Goal: Task Accomplishment & Management: Manage account settings

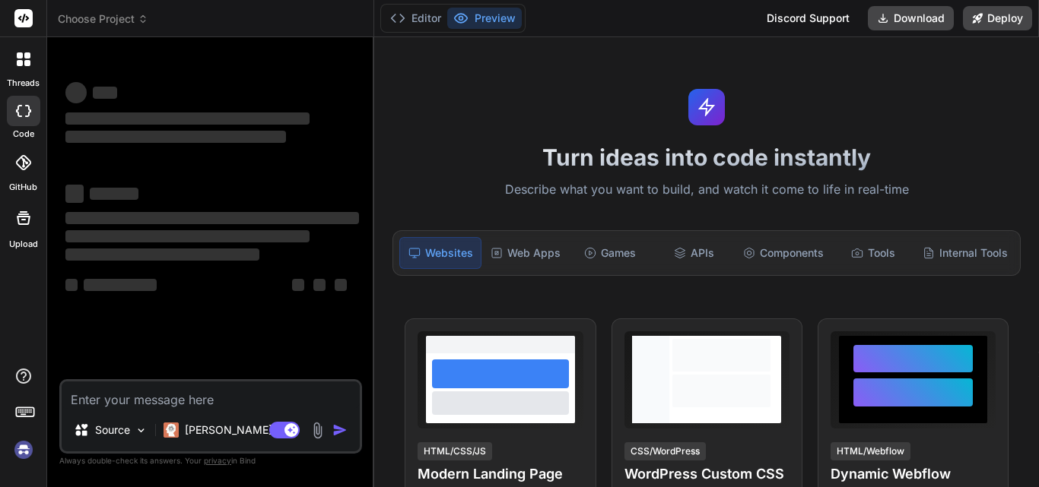
scroll to position [8, 0]
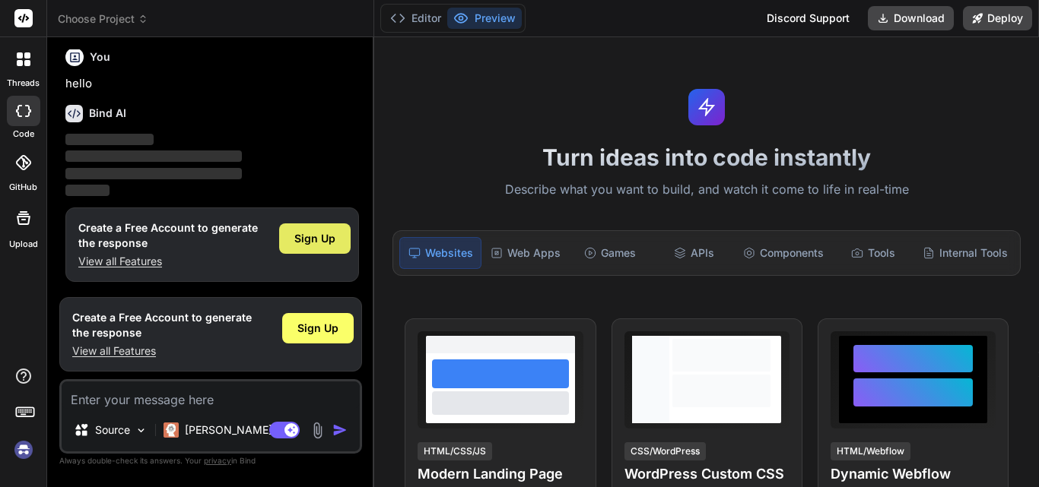
click at [293, 228] on div "Sign Up" at bounding box center [314, 239] width 71 height 30
type textarea "x"
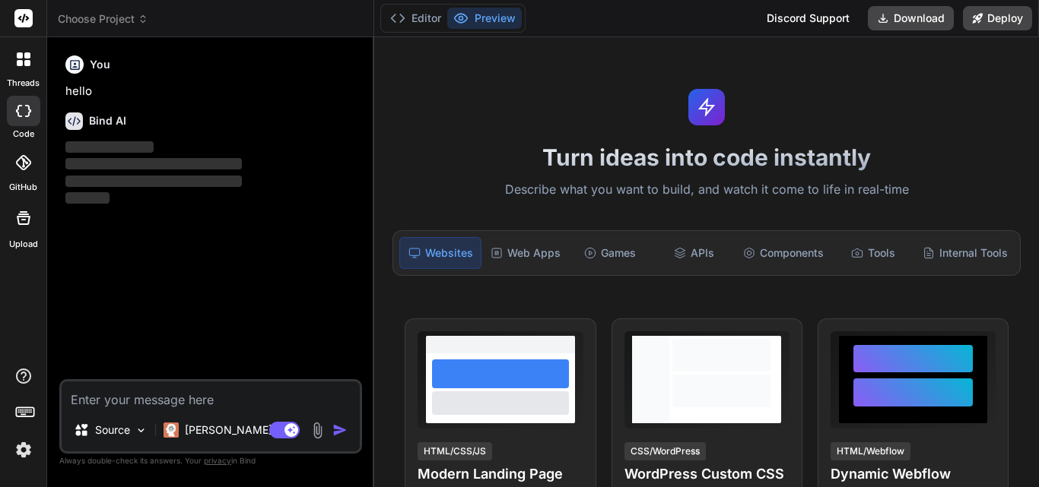
scroll to position [0, 0]
click at [149, 389] on textarea at bounding box center [211, 395] width 298 height 27
click at [307, 389] on textarea at bounding box center [211, 395] width 298 height 27
paste textarea "is it possible to reactivate the pen automatically after the pdf is zoomed in ,…"
type textarea "is it possible to reactivate the pen automatically after the pdf is zoomed in ,…"
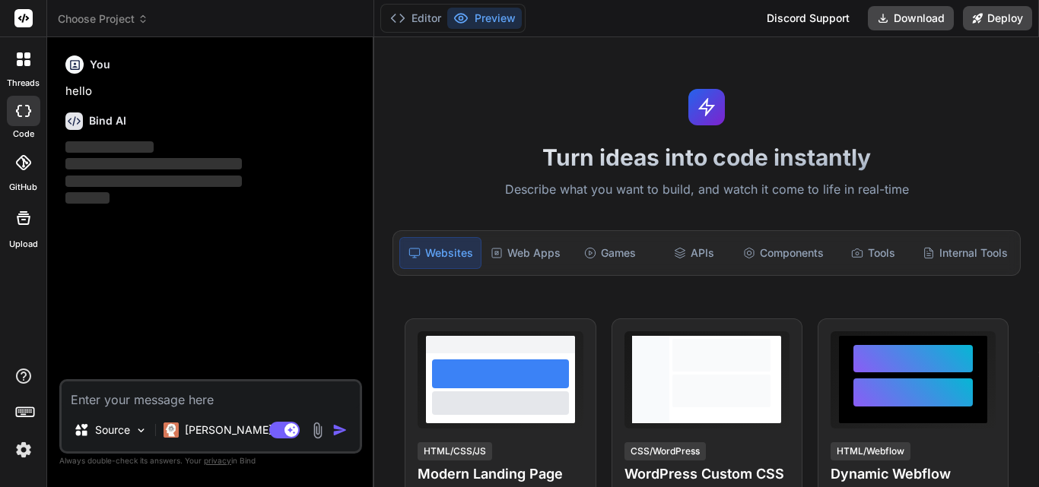
type textarea "x"
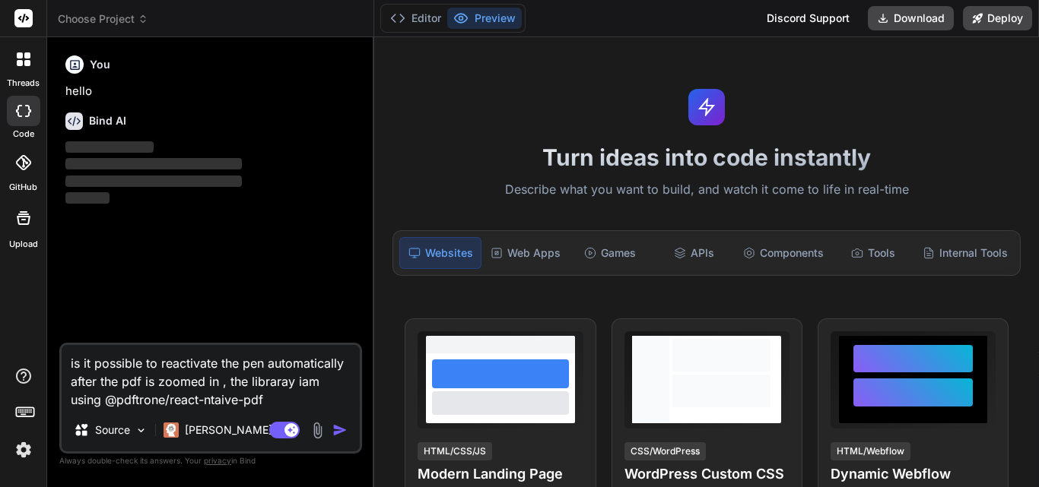
type textarea "is it possible to reactivate the pen automatically after the pdf is zoomed in ,…"
type textarea "x"
type textarea "is it possible to reactivate the pen automatically after the pdf is zoomed in ,…"
click at [336, 428] on img "button" at bounding box center [339, 430] width 15 height 15
click at [347, 425] on img "button" at bounding box center [339, 430] width 15 height 15
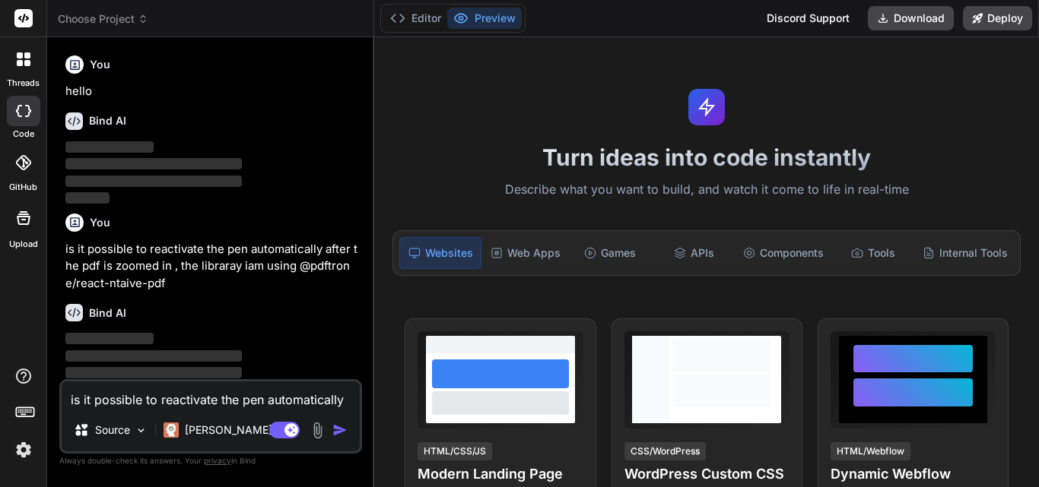
scroll to position [20, 0]
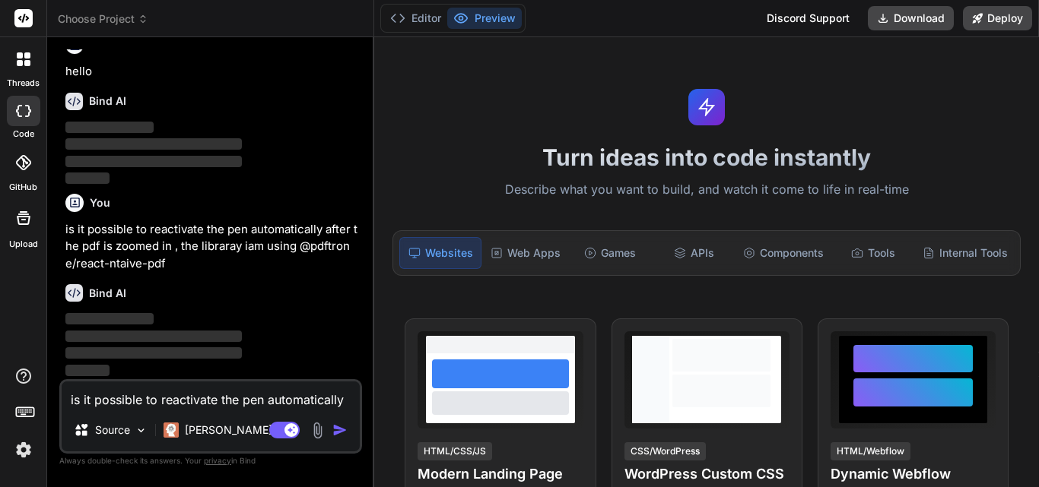
type textarea "x"
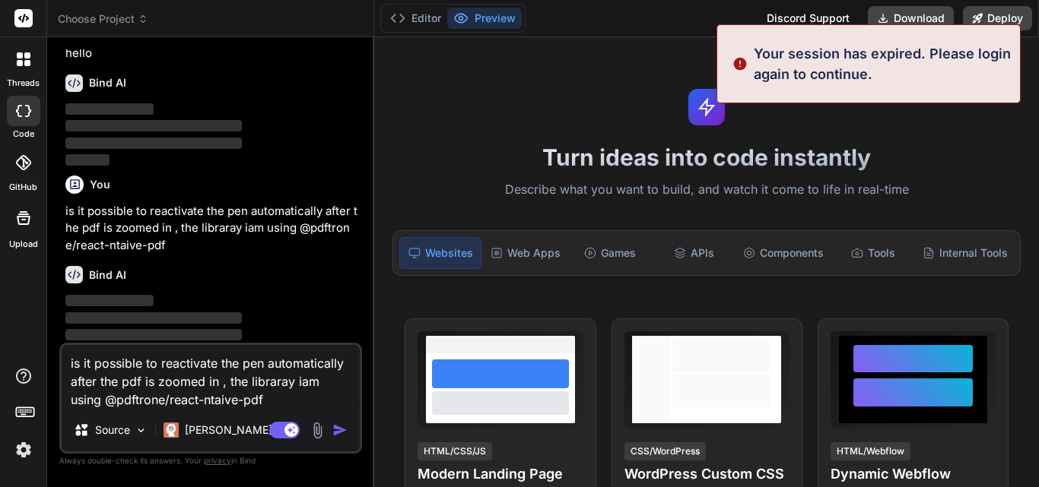
scroll to position [56, 0]
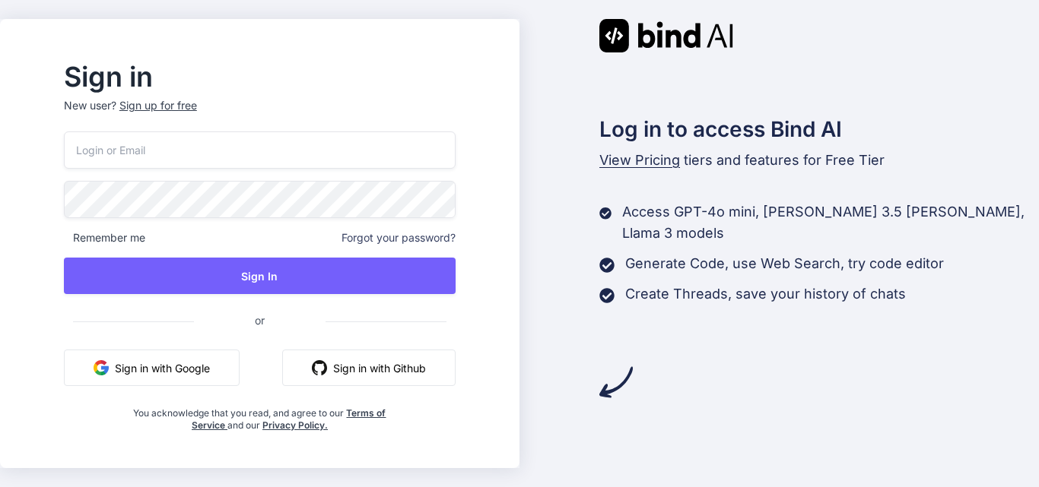
click at [316, 136] on input "email" at bounding box center [260, 150] width 392 height 37
type input "[EMAIL_ADDRESS][DOMAIN_NAME]"
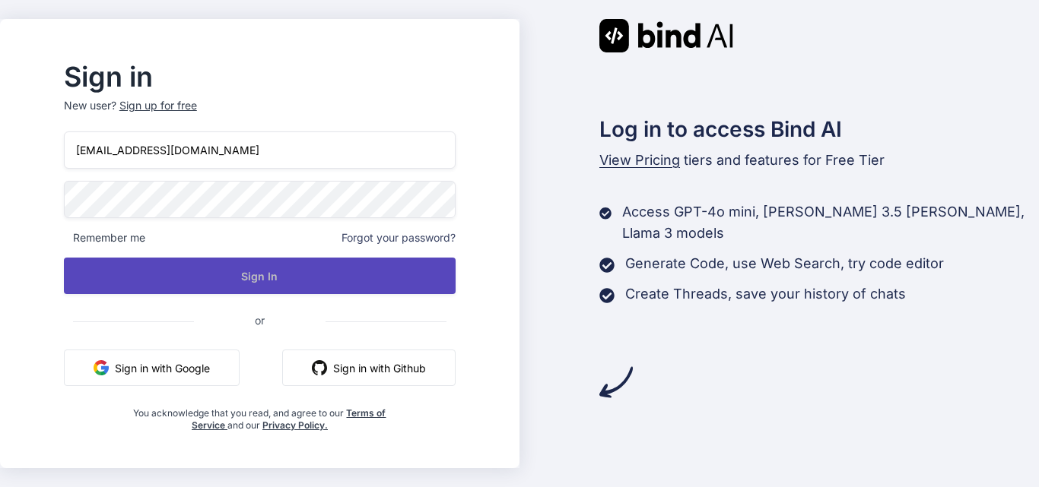
click at [340, 264] on button "Sign In" at bounding box center [260, 276] width 392 height 36
